Goal: Task Accomplishment & Management: Complete application form

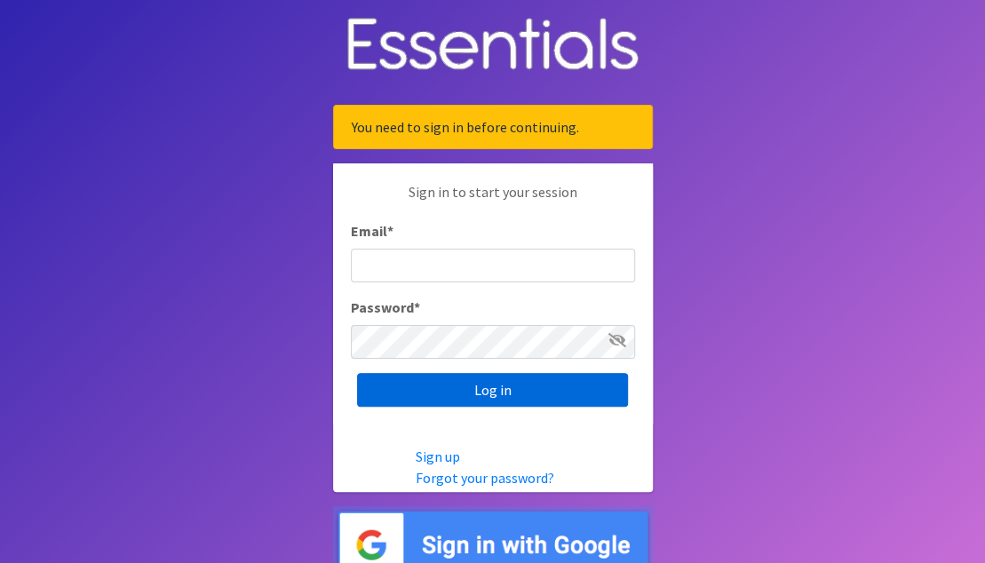
type input "[EMAIL_ADDRESS][DOMAIN_NAME]"
click at [482, 397] on input "Log in" at bounding box center [492, 390] width 271 height 34
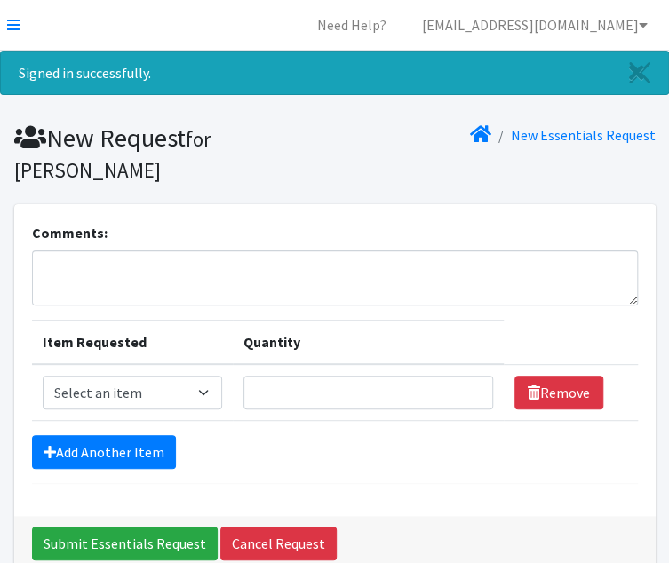
click at [412, 147] on div "New Essentials Request" at bounding box center [499, 153] width 328 height 61
click at [92, 276] on textarea "Comments:" at bounding box center [335, 278] width 606 height 55
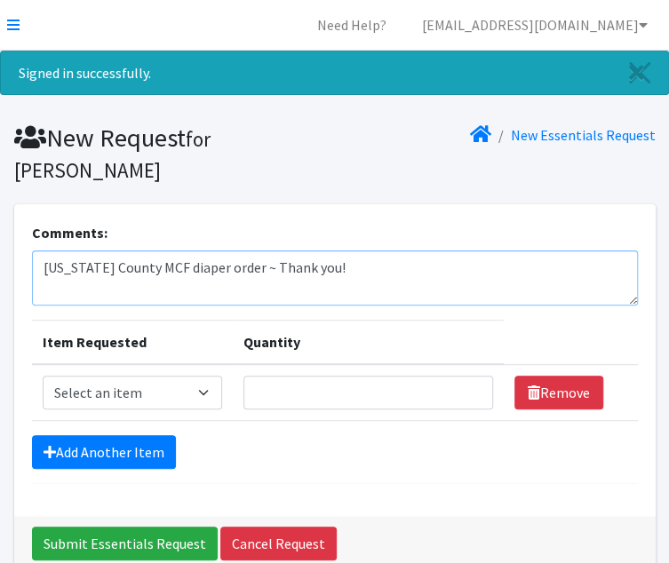
type textarea "[US_STATE] County MCF diaper order ~ Thank you!"
click at [172, 399] on select "Select an item Kids 0 (up to 10 lbs.) Kids 1 (8-14 lbs.) Kids 2 (12-18 lbs.) Ki…" at bounding box center [132, 393] width 179 height 34
select select "4060"
click at [43, 376] on select "Select an item Kids 0 (up to 10 lbs.) Kids 1 (8-14 lbs.) Kids 2 (12-18 lbs.) Ki…" at bounding box center [132, 393] width 179 height 34
click at [308, 384] on input "Quantity" at bounding box center [368, 393] width 250 height 34
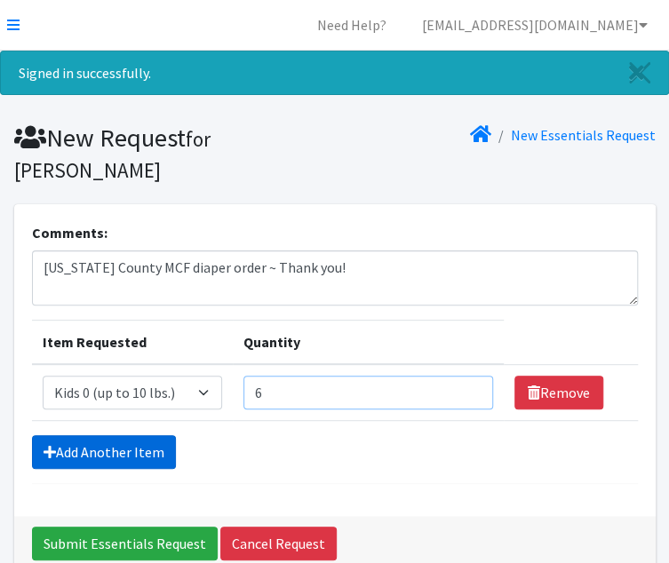
type input "6"
click at [119, 452] on link "Add Another Item" at bounding box center [104, 452] width 144 height 34
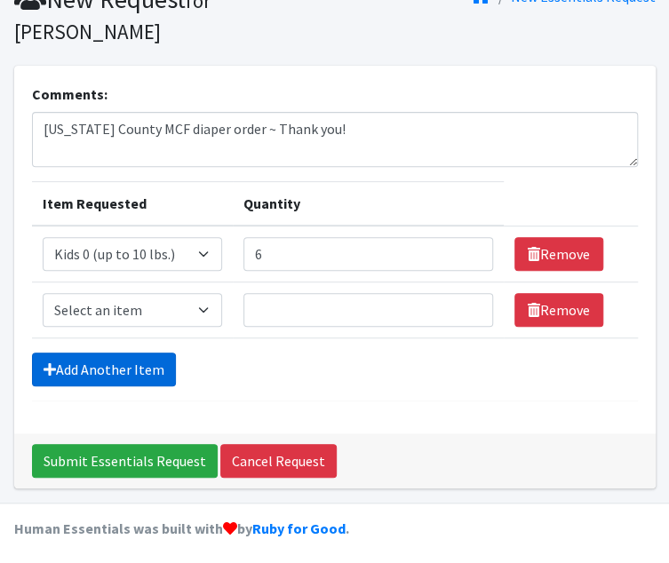
scroll to position [141, 0]
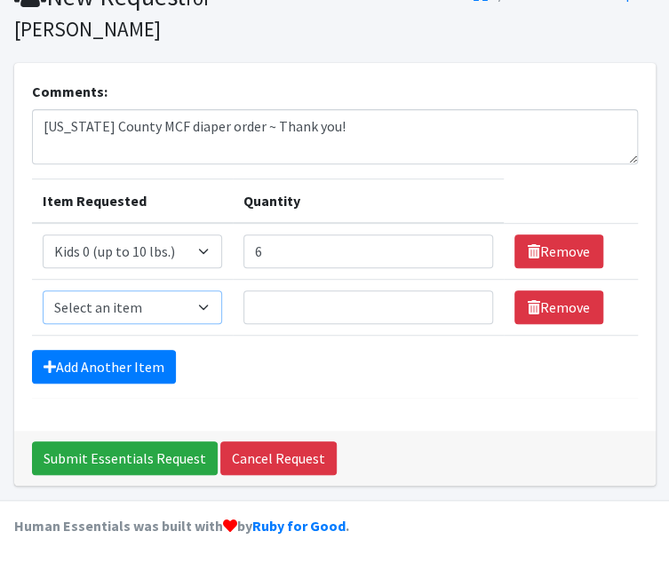
click at [179, 313] on select "Select an item Kids 0 (up to 10 lbs.) Kids 1 (8-14 lbs.) Kids 2 (12-18 lbs.) Ki…" at bounding box center [132, 308] width 179 height 34
select select "4067"
click at [43, 291] on select "Select an item Kids 0 (up to 10 lbs.) Kids 1 (8-14 lbs.) Kids 2 (12-18 lbs.) Ki…" at bounding box center [132, 308] width 179 height 34
click at [278, 312] on input "Quantity" at bounding box center [368, 308] width 250 height 34
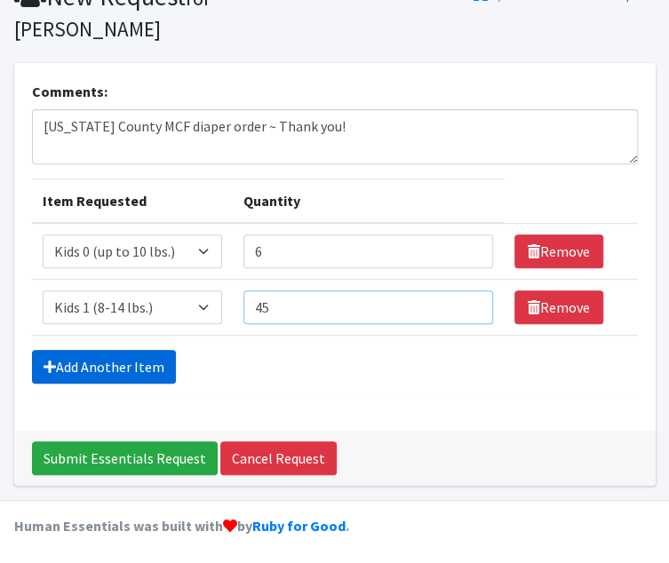
type input "45"
click at [141, 369] on link "Add Another Item" at bounding box center [104, 367] width 144 height 34
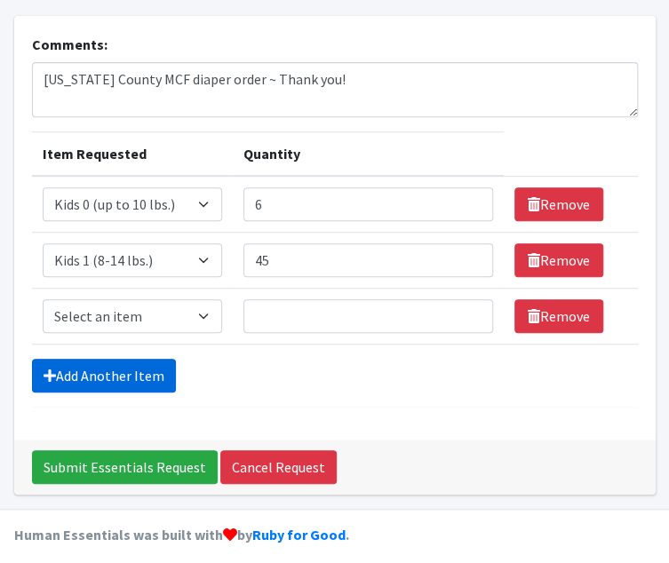
scroll to position [197, 0]
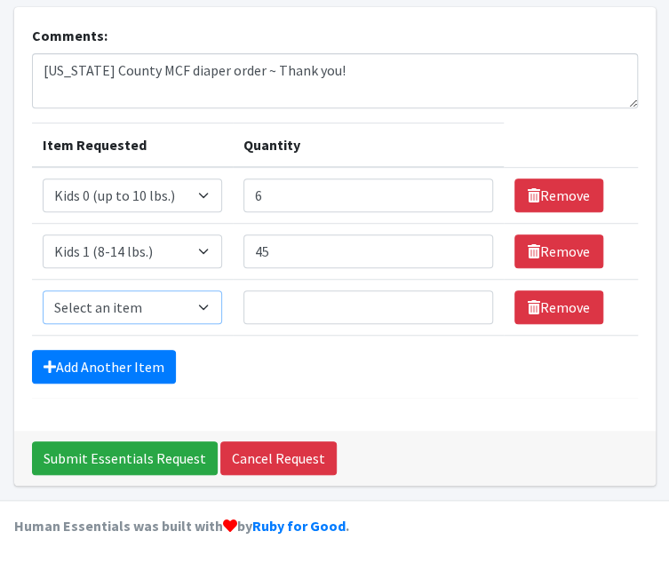
click at [165, 310] on select "Select an item Kids 0 (up to 10 lbs.) Kids 1 (8-14 lbs.) Kids 2 (12-18 lbs.) Ki…" at bounding box center [132, 308] width 179 height 34
select select "4068"
click at [43, 291] on select "Select an item Kids 0 (up to 10 lbs.) Kids 1 (8-14 lbs.) Kids 2 (12-18 lbs.) Ki…" at bounding box center [132, 308] width 179 height 34
click at [275, 303] on input "Quantity" at bounding box center [368, 308] width 250 height 34
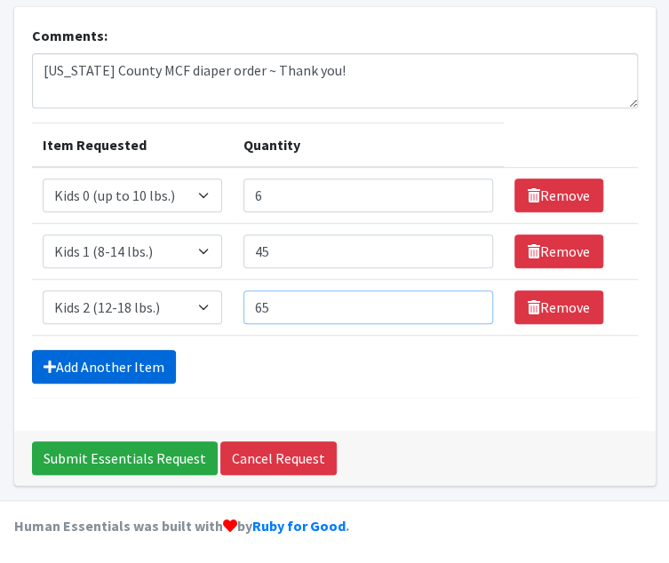
type input "65"
click at [130, 371] on link "Add Another Item" at bounding box center [104, 367] width 144 height 34
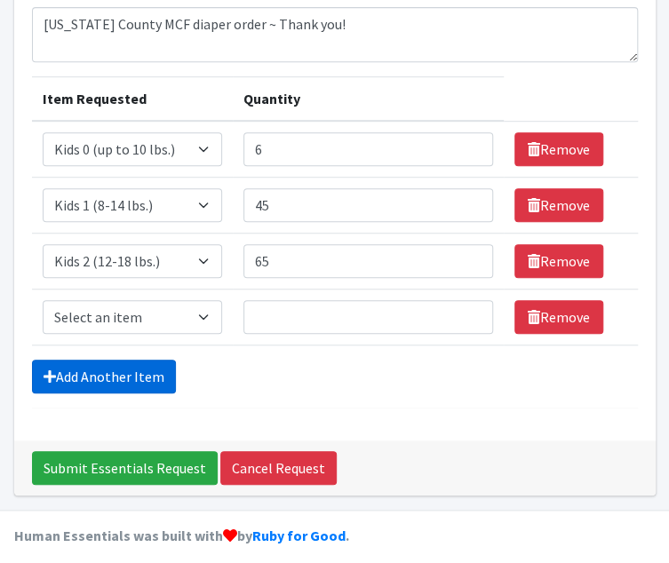
scroll to position [252, 0]
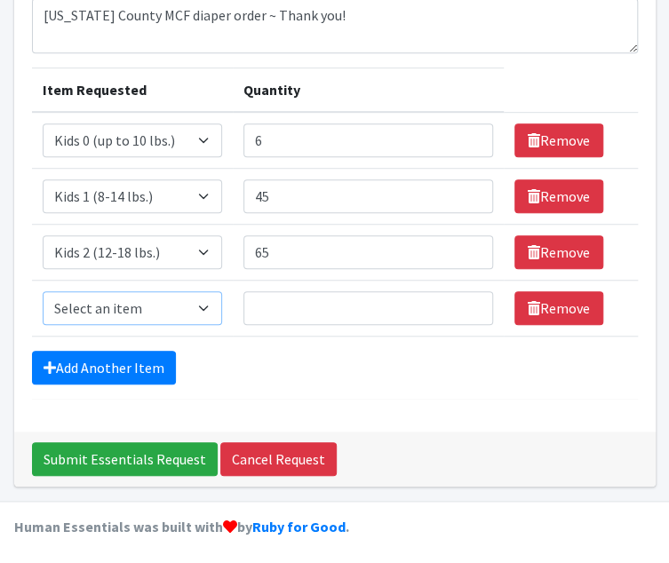
click at [140, 312] on select "Select an item Kids 0 (up to 10 lbs.) Kids 1 (8-14 lbs.) Kids 2 (12-18 lbs.) Ki…" at bounding box center [132, 308] width 179 height 34
select select "4036"
click at [43, 291] on select "Select an item Kids 0 (up to 10 lbs.) Kids 1 (8-14 lbs.) Kids 2 (12-18 lbs.) Ki…" at bounding box center [132, 308] width 179 height 34
click at [296, 308] on input "Quantity" at bounding box center [368, 308] width 250 height 34
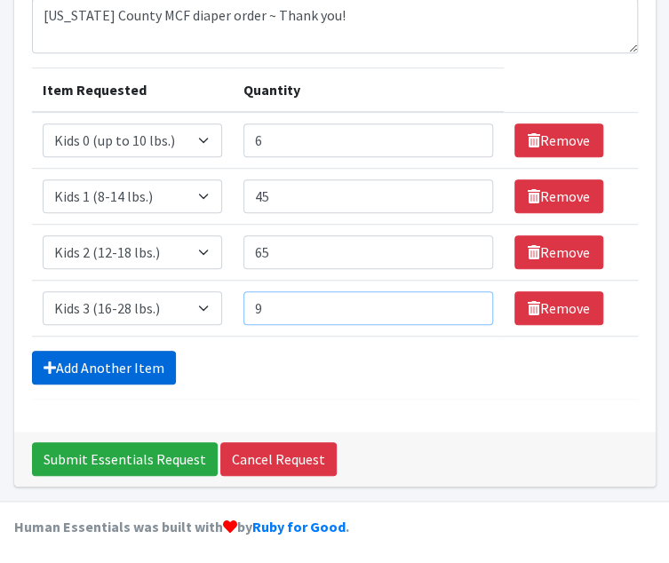
type input "9"
click at [126, 365] on link "Add Another Item" at bounding box center [104, 368] width 144 height 34
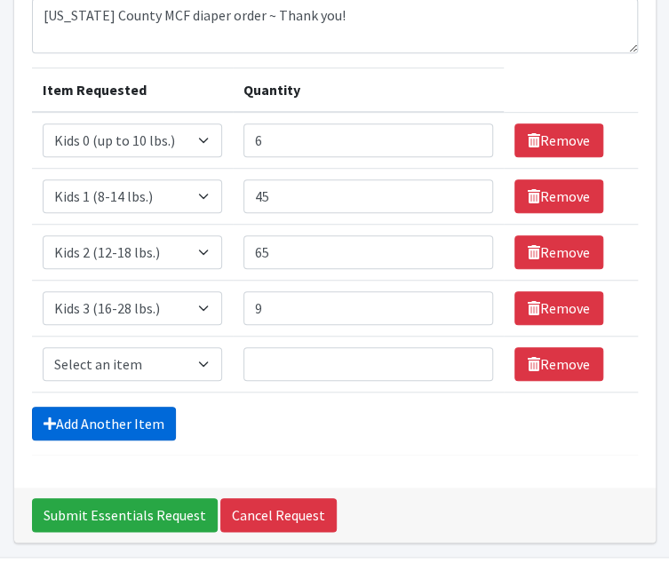
scroll to position [308, 0]
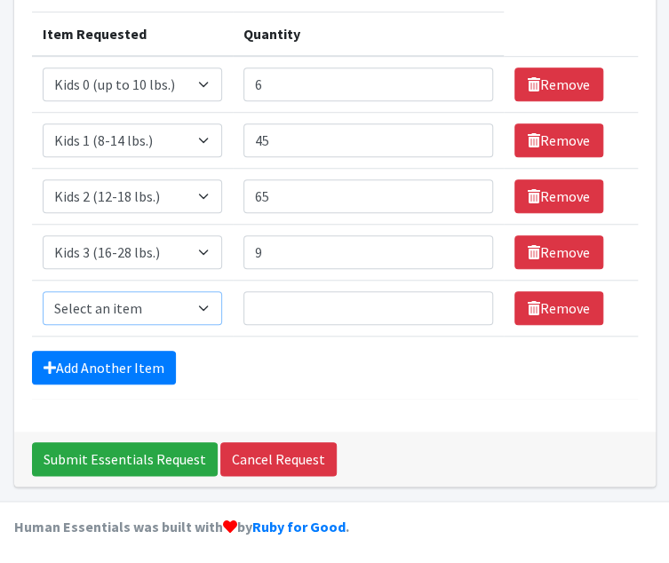
click at [133, 310] on select "Select an item Kids 0 (up to 10 lbs.) Kids 1 (8-14 lbs.) Kids 2 (12-18 lbs.) Ki…" at bounding box center [132, 308] width 179 height 34
select select "4049"
click at [43, 291] on select "Select an item Kids 0 (up to 10 lbs.) Kids 1 (8-14 lbs.) Kids 2 (12-18 lbs.) Ki…" at bounding box center [132, 308] width 179 height 34
click at [286, 309] on input "Quantity" at bounding box center [368, 308] width 250 height 34
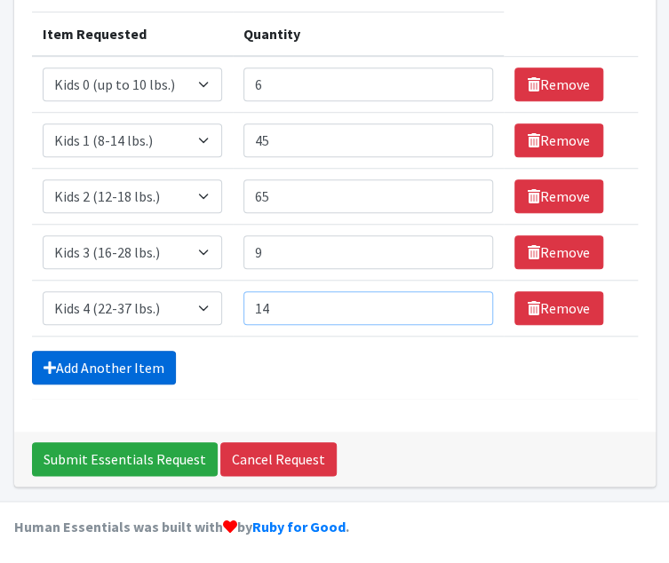
type input "14"
click at [142, 362] on link "Add Another Item" at bounding box center [104, 368] width 144 height 34
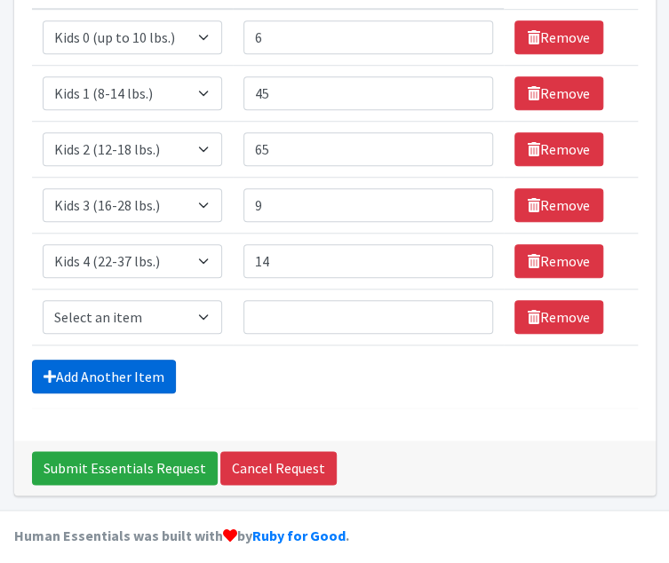
scroll to position [364, 0]
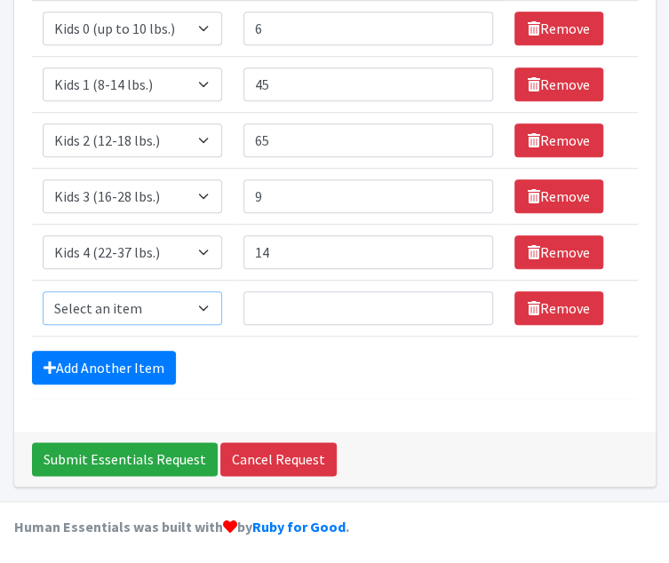
click at [159, 313] on select "Select an item Kids 0 (up to 10 lbs.) Kids 1 (8-14 lbs.) Kids 2 (12-18 lbs.) Ki…" at bounding box center [132, 308] width 179 height 34
select select "4056"
click at [43, 291] on select "Select an item Kids 0 (up to 10 lbs.) Kids 1 (8-14 lbs.) Kids 2 (12-18 lbs.) Ki…" at bounding box center [132, 308] width 179 height 34
click at [284, 314] on input "Quantity" at bounding box center [368, 308] width 250 height 34
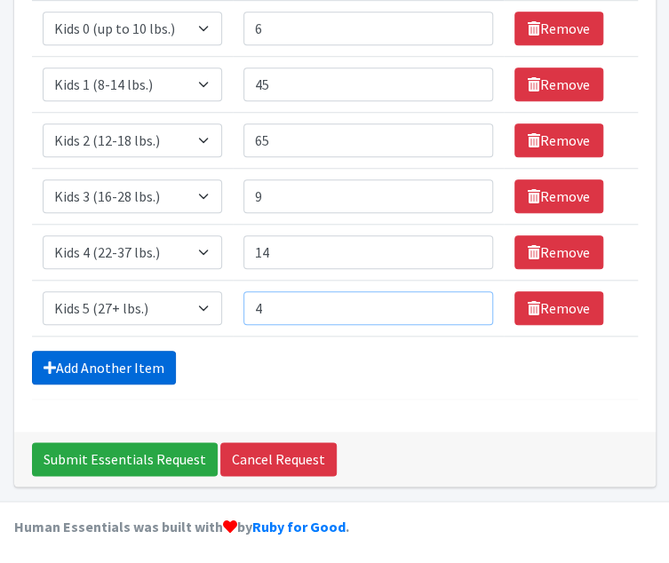
type input "4"
click at [141, 356] on link "Add Another Item" at bounding box center [104, 368] width 144 height 34
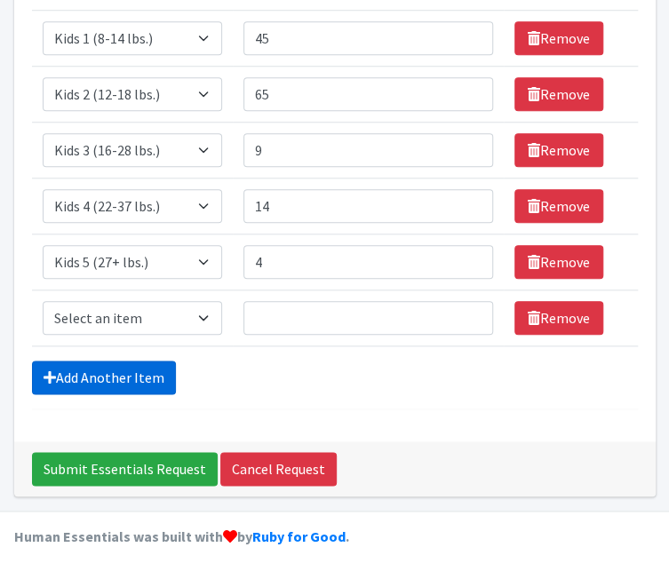
scroll to position [419, 0]
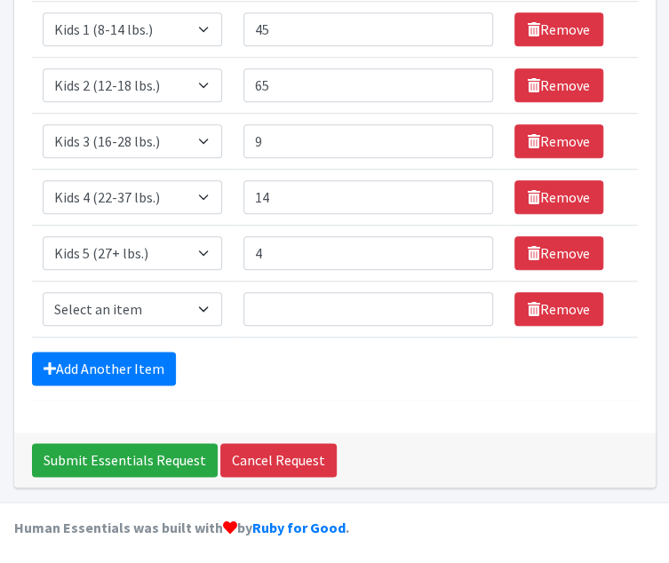
click at [453, 399] on div "Comments: Washington County MCF diaper order ~ Thank you! Item Requested Quanti…" at bounding box center [335, 109] width 642 height 648
click at [297, 307] on input "Quantity" at bounding box center [368, 309] width 250 height 34
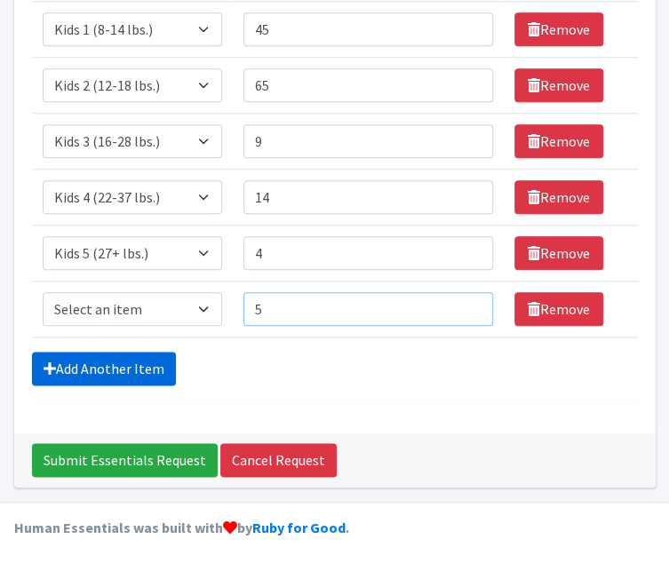
type input "5"
click at [139, 358] on link "Add Another Item" at bounding box center [104, 369] width 144 height 34
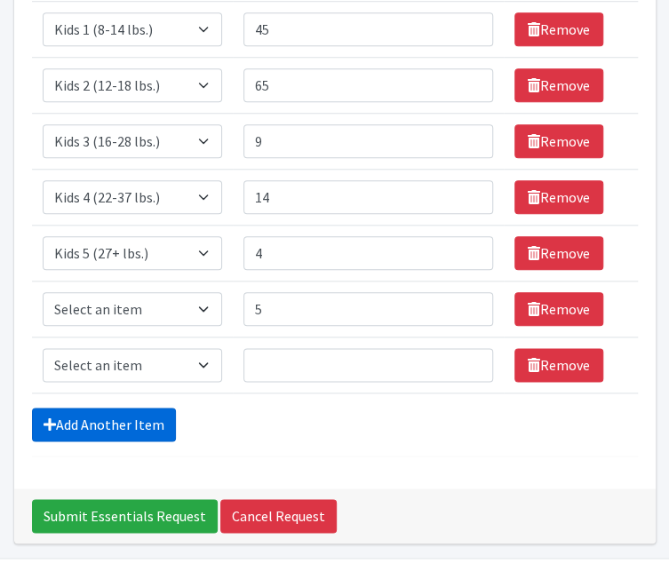
scroll to position [475, 0]
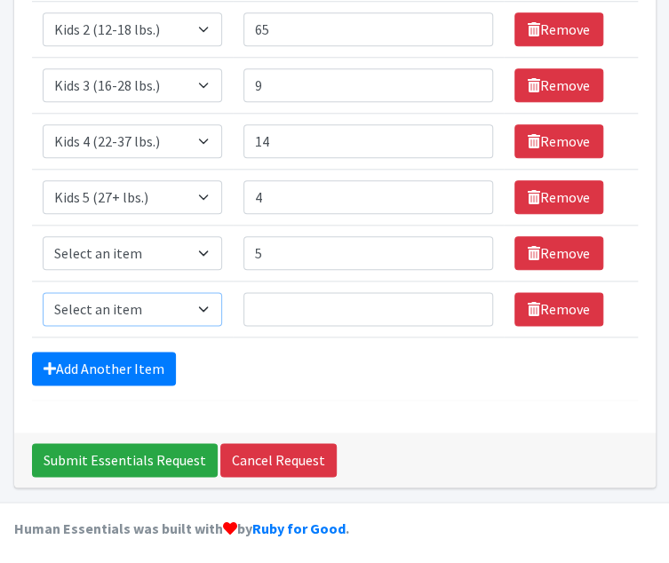
click at [125, 308] on select "Select an item Kids 0 (up to 10 lbs.) Kids 1 (8-14 lbs.) Kids 2 (12-18 lbs.) Ki…" at bounding box center [132, 309] width 179 height 34
select select "4057"
click at [43, 292] on select "Select an item Kids 0 (up to 10 lbs.) Kids 1 (8-14 lbs.) Kids 2 (12-18 lbs.) Ki…" at bounding box center [132, 309] width 179 height 34
click at [300, 311] on input "Quantity" at bounding box center [368, 309] width 250 height 34
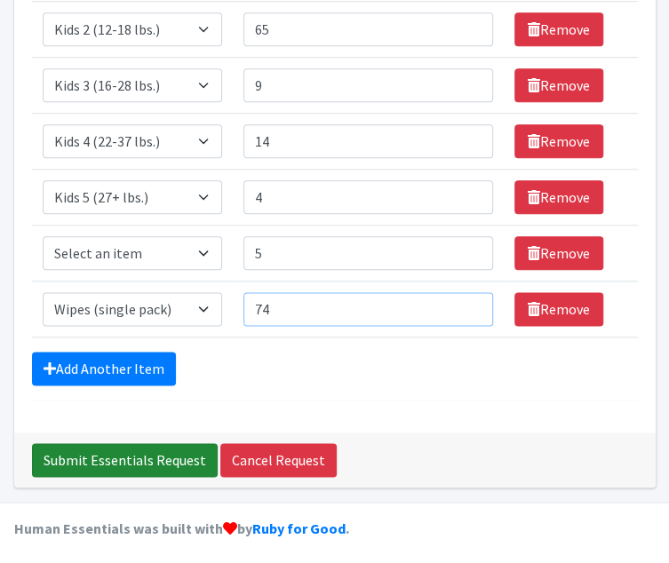
type input "74"
click at [148, 452] on input "Submit Essentials Request" at bounding box center [125, 460] width 186 height 34
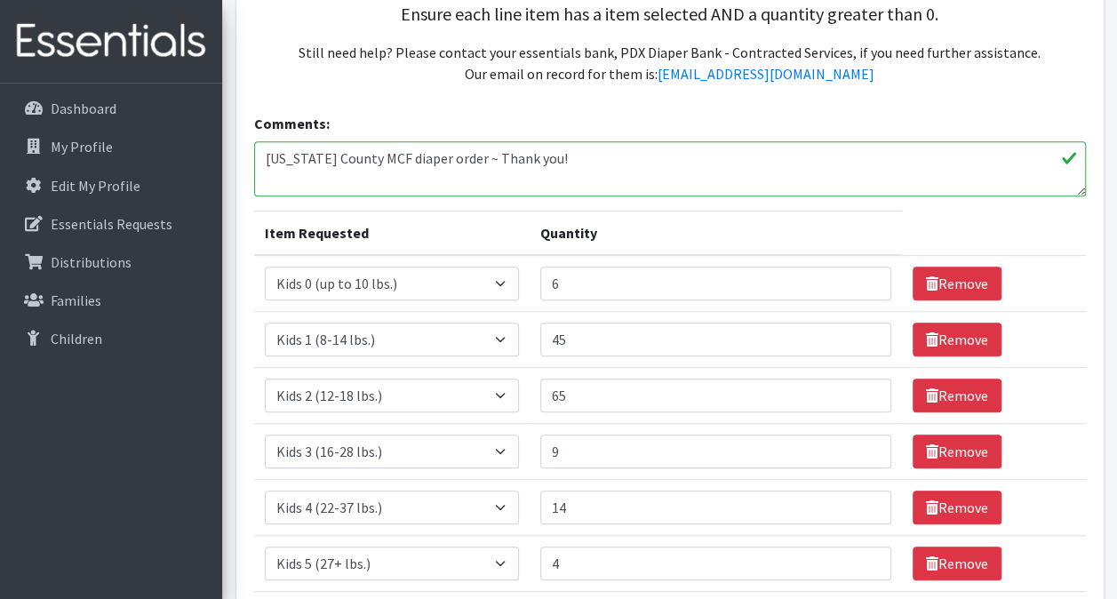
scroll to position [373, 0]
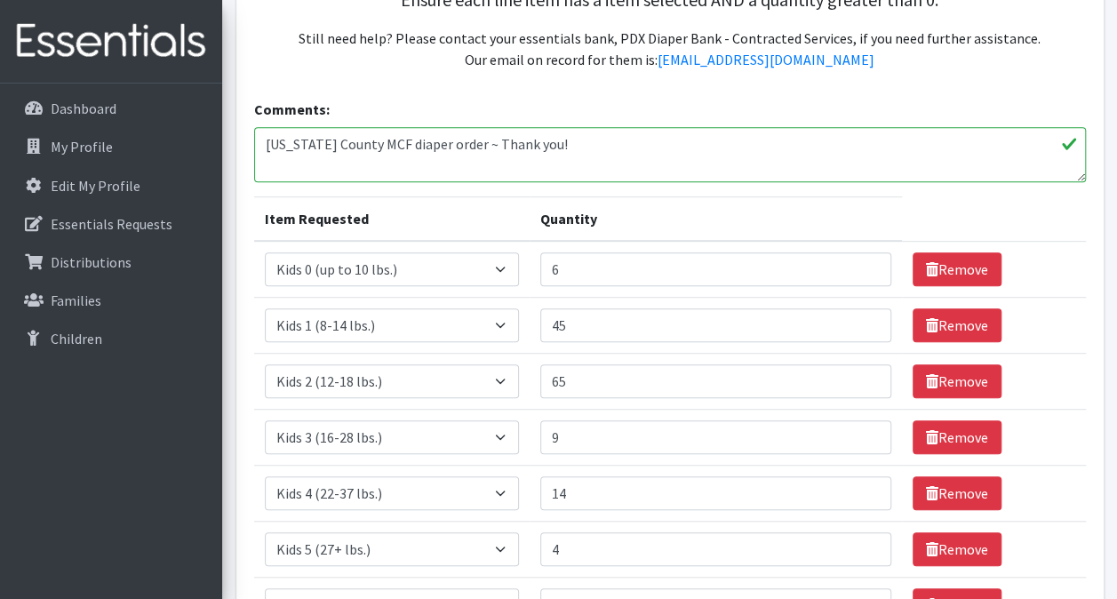
drag, startPoint x: 1107, startPoint y: 456, endPoint x: 1007, endPoint y: 62, distance: 406.2
click at [668, 62] on p "Still need help? Please contact your essentials bank, PDX Diaper Bank - Contrac…" at bounding box center [669, 49] width 803 height 43
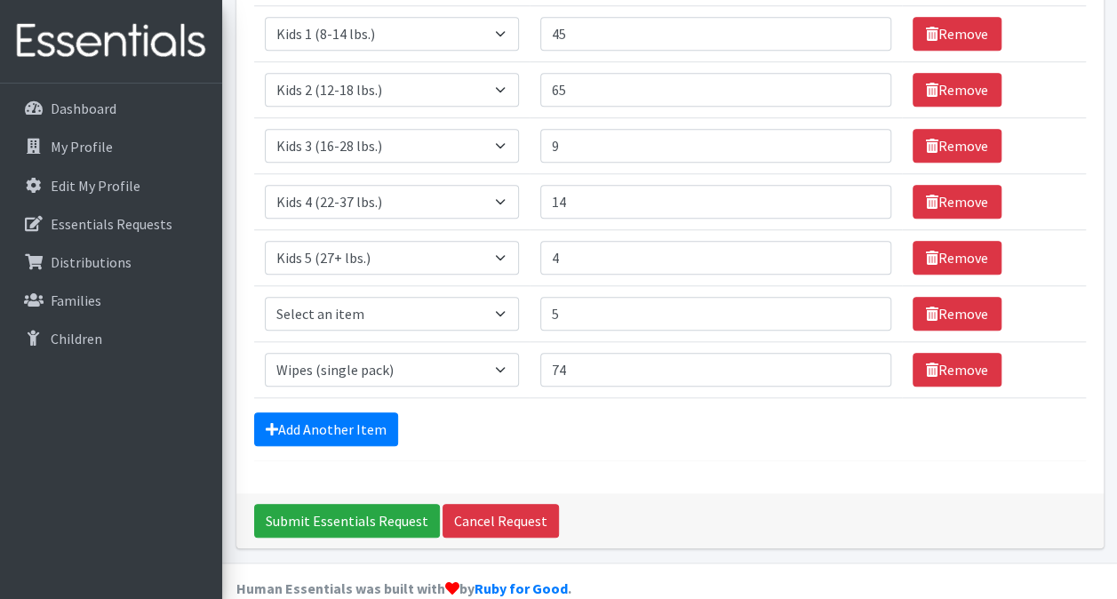
scroll to position [690, 0]
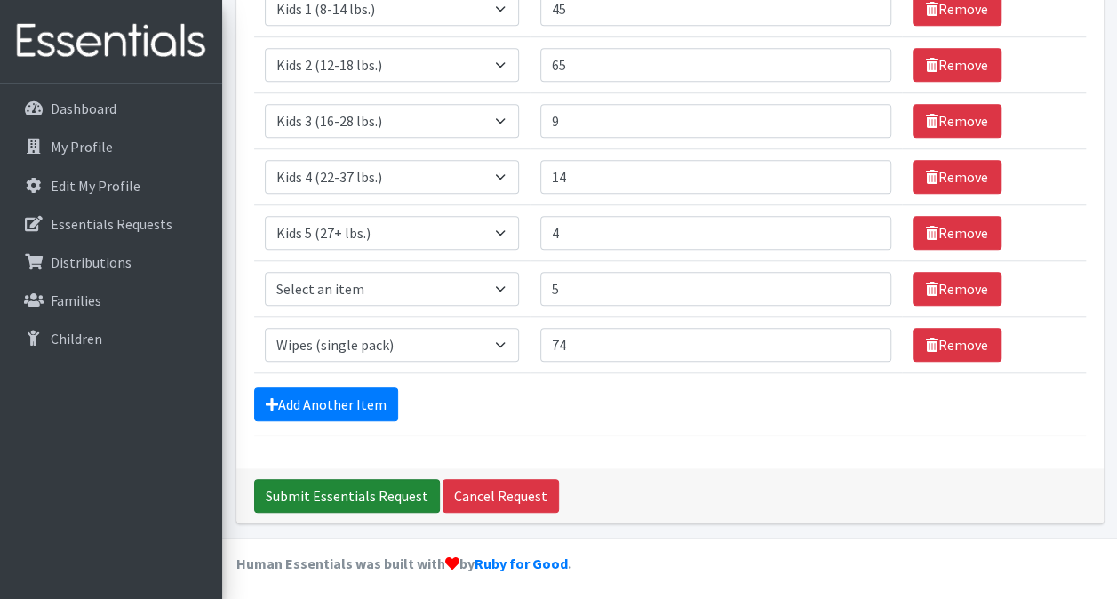
click at [361, 483] on input "Submit Essentials Request" at bounding box center [347, 496] width 186 height 34
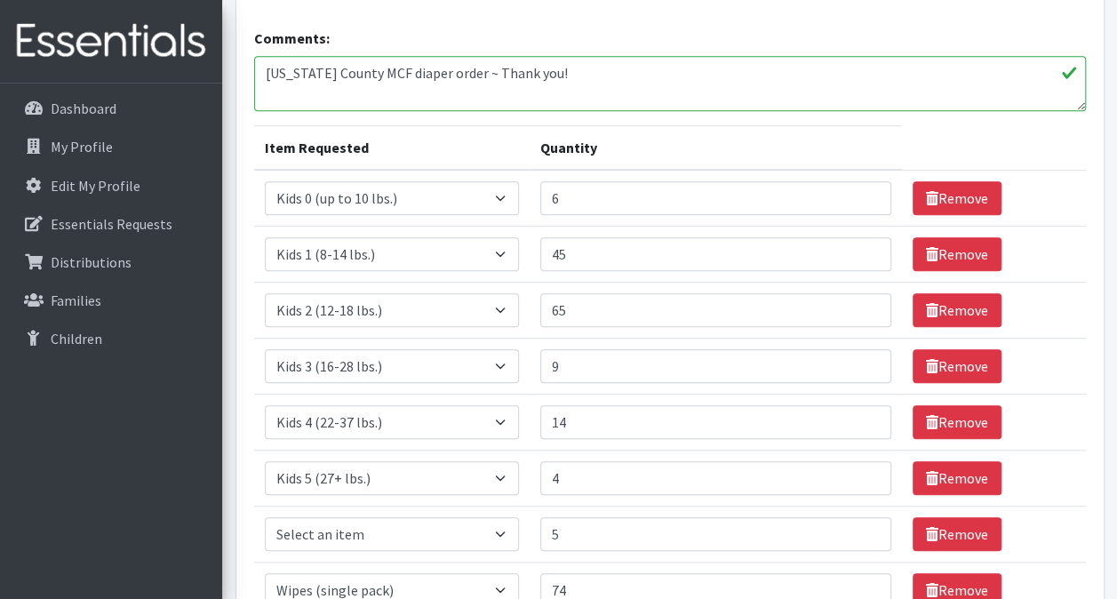
scroll to position [443, 0]
click at [395, 538] on select "Select an item Kids 0 (up to 10 lbs.) Kids 1 (8-14 lbs.) Kids 2 (12-18 lbs.) Ki…" at bounding box center [392, 535] width 254 height 34
select select "4059"
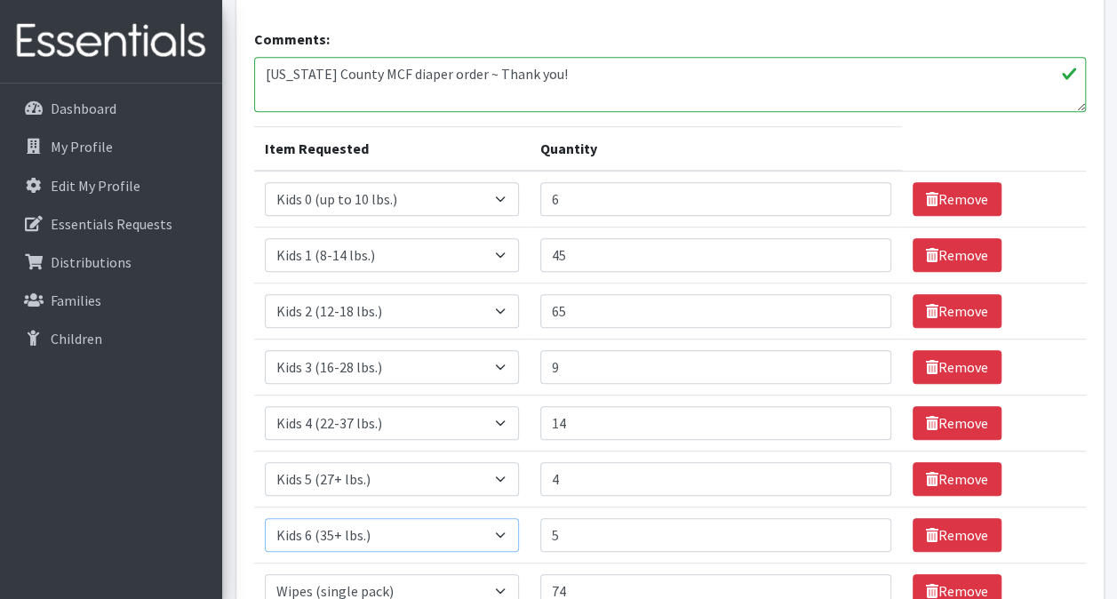
click at [265, 518] on select "Select an item Kids 0 (up to 10 lbs.) Kids 1 (8-14 lbs.) Kids 2 (12-18 lbs.) Ki…" at bounding box center [392, 535] width 254 height 34
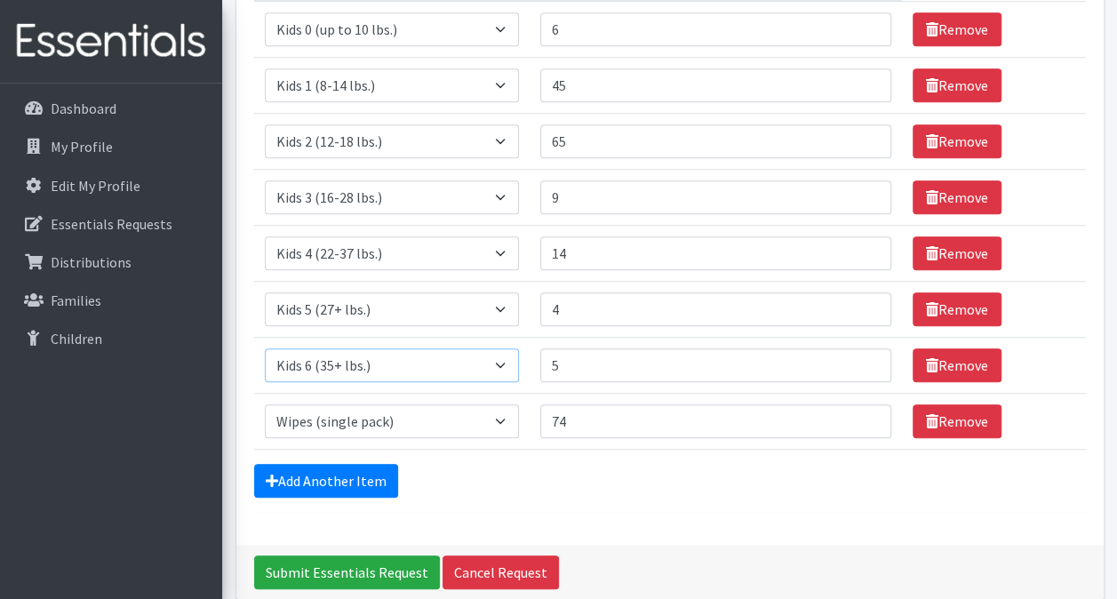
scroll to position [690, 0]
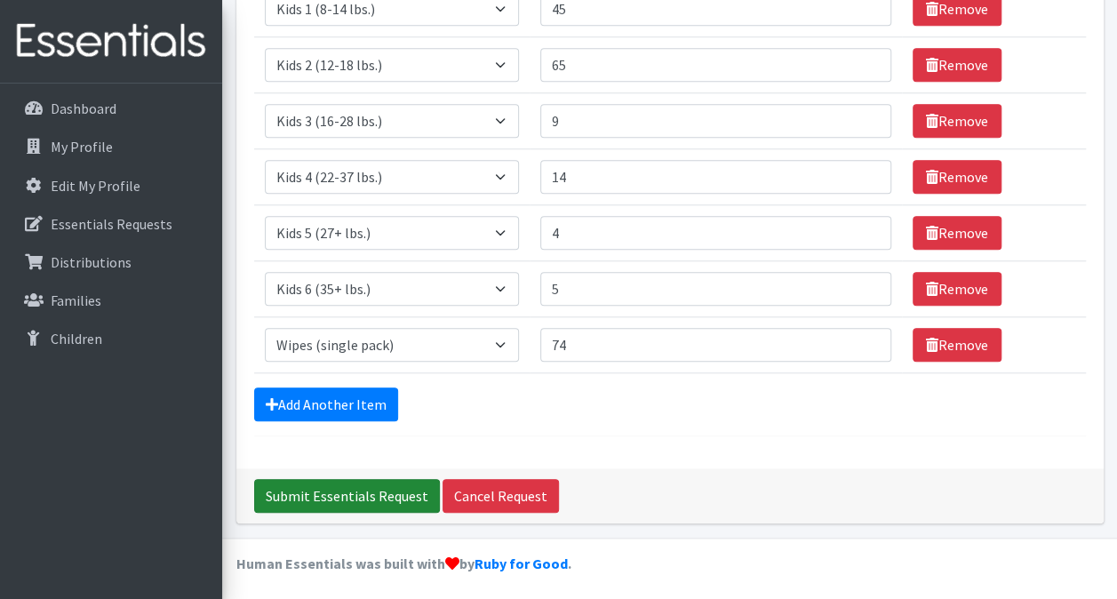
click at [326, 480] on input "Submit Essentials Request" at bounding box center [347, 496] width 186 height 34
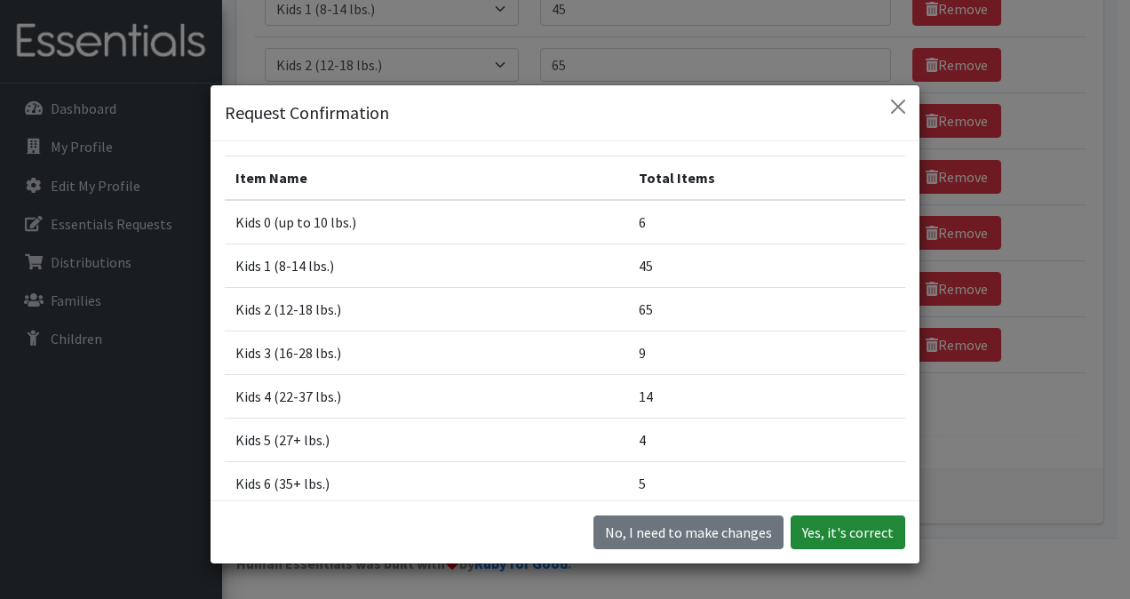
click at [839, 534] on button "Yes, it's correct" at bounding box center [848, 532] width 115 height 34
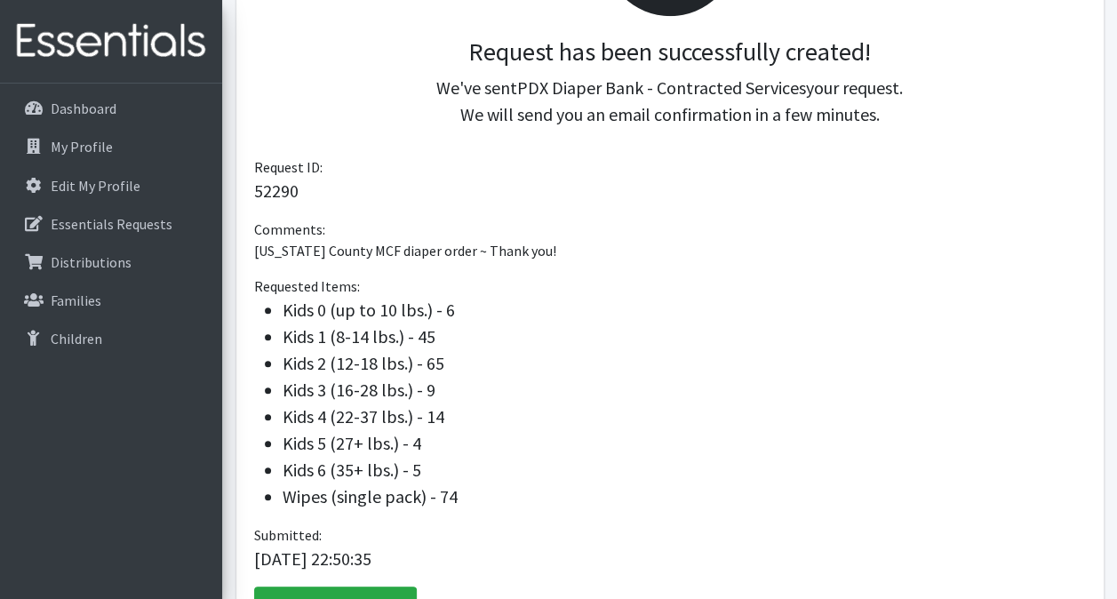
scroll to position [414, 0]
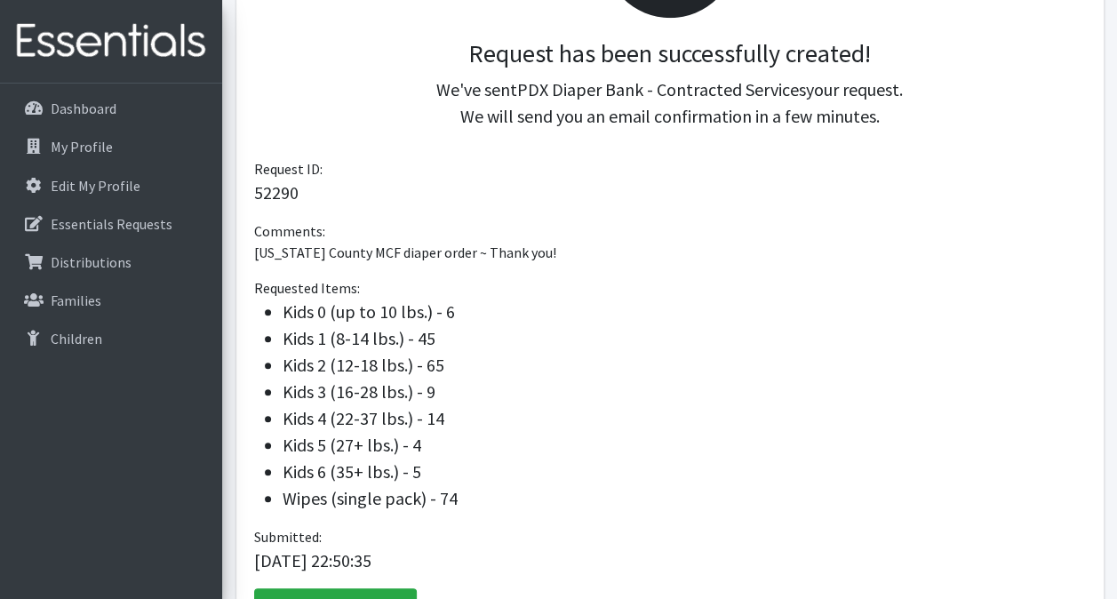
drag, startPoint x: 1104, startPoint y: 526, endPoint x: 1052, endPoint y: 135, distance: 394.4
click at [1052, 135] on div "Request has been successfully created! We've sent PDX Diaper Bank - Contracted …" at bounding box center [670, 3] width 832 height 309
